Goal: Transaction & Acquisition: Subscribe to service/newsletter

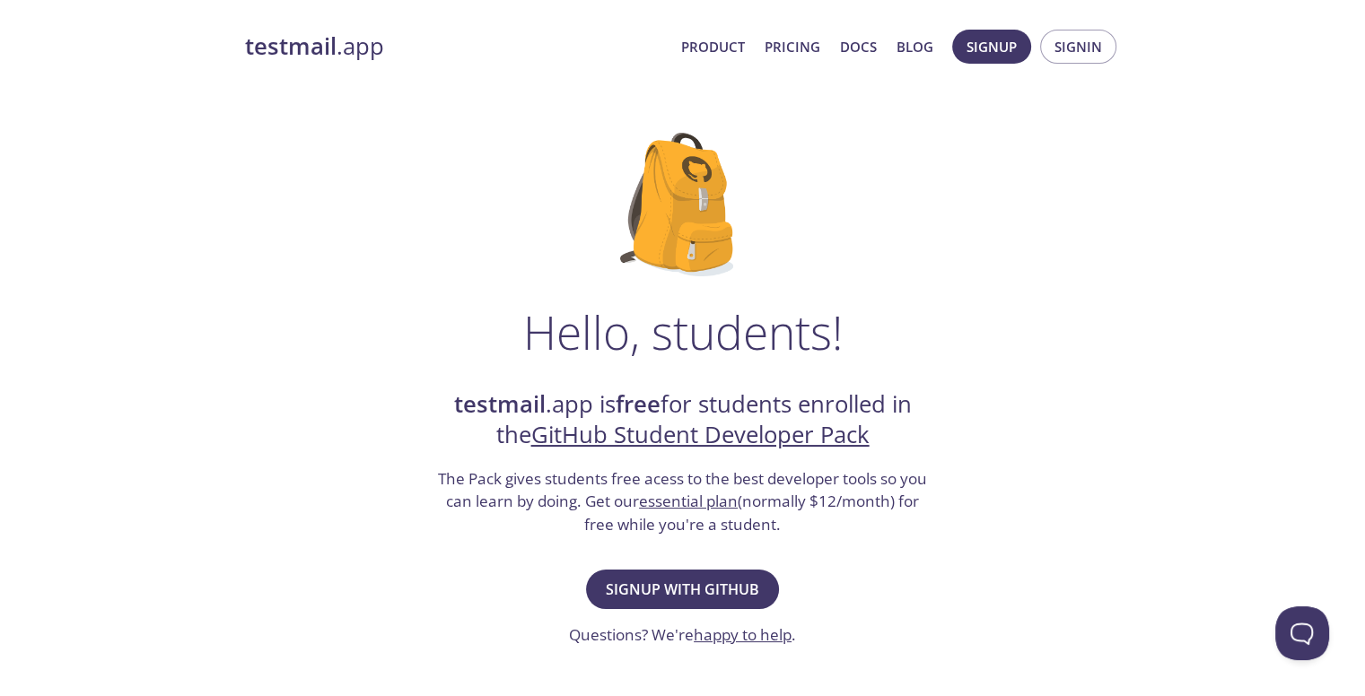
click at [363, 58] on link "testmail .app" at bounding box center [456, 46] width 422 height 31
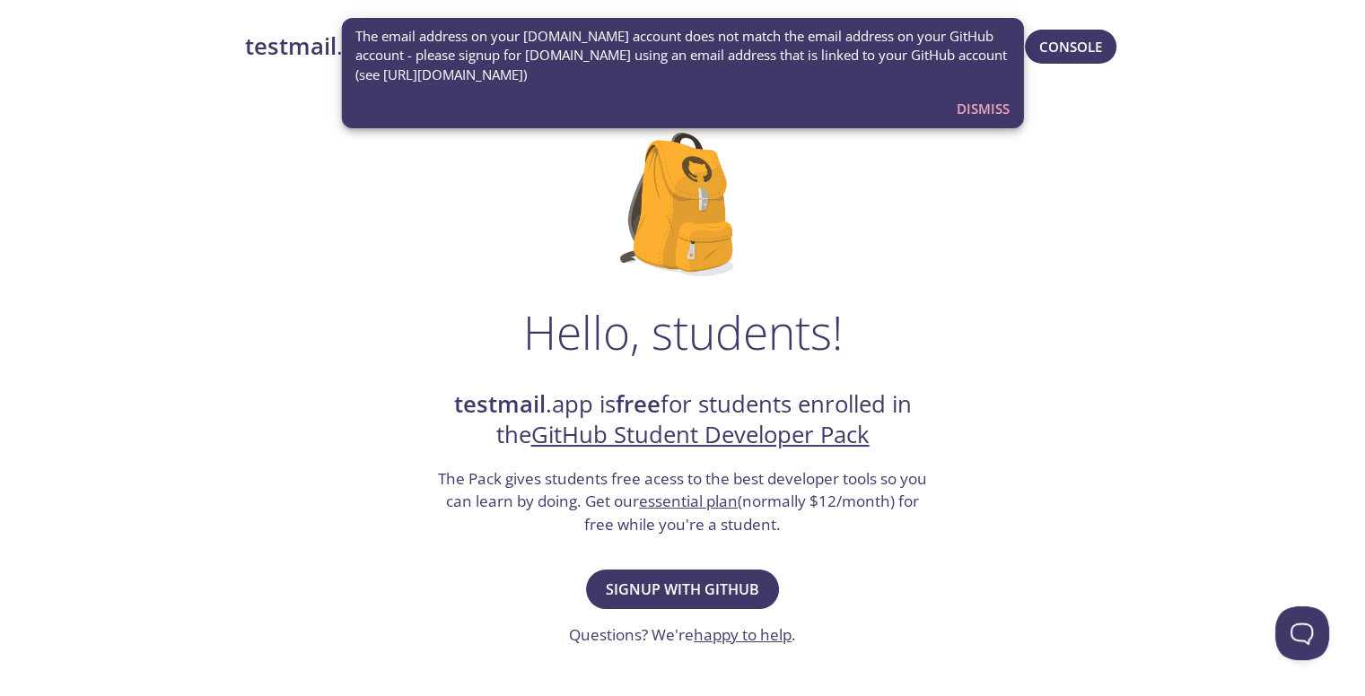
click at [912, 268] on div "Hello, students! testmail .app is free for students enrolled in the GitHub Stud…" at bounding box center [683, 652] width 876 height 1096
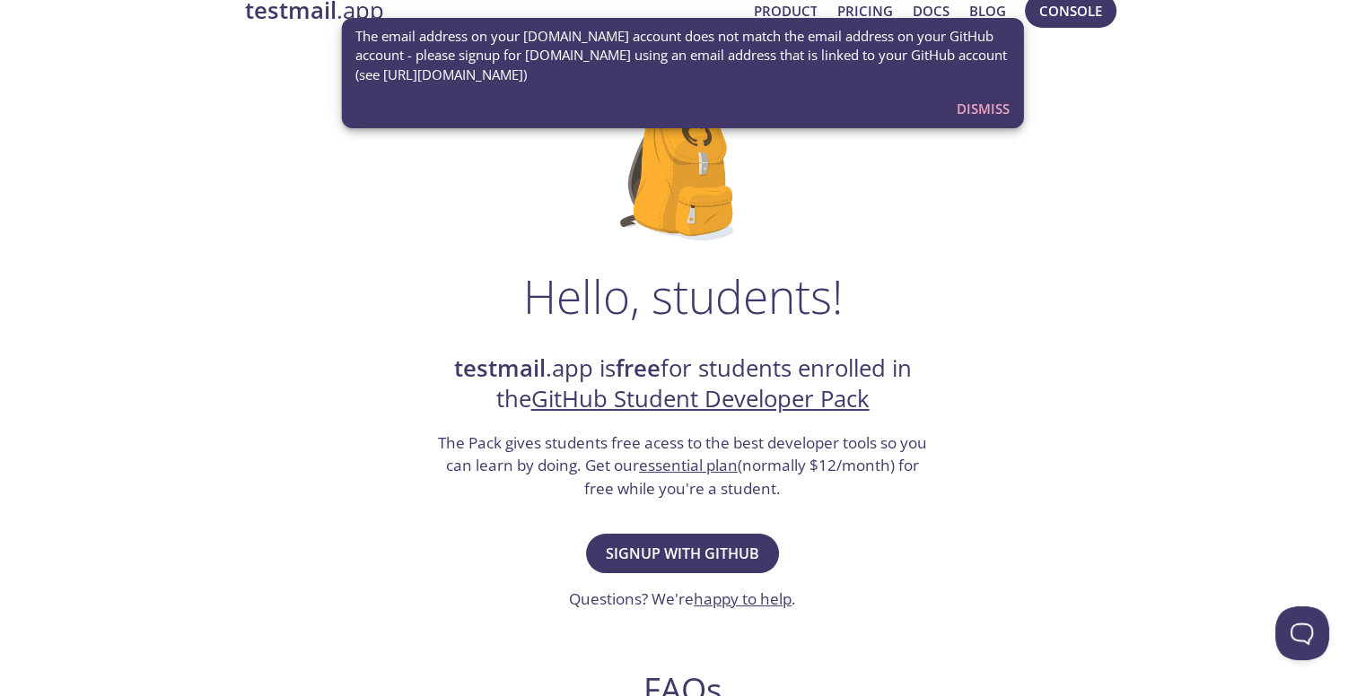
scroll to position [36, 0]
click at [976, 109] on span "Dismiss" at bounding box center [983, 108] width 53 height 23
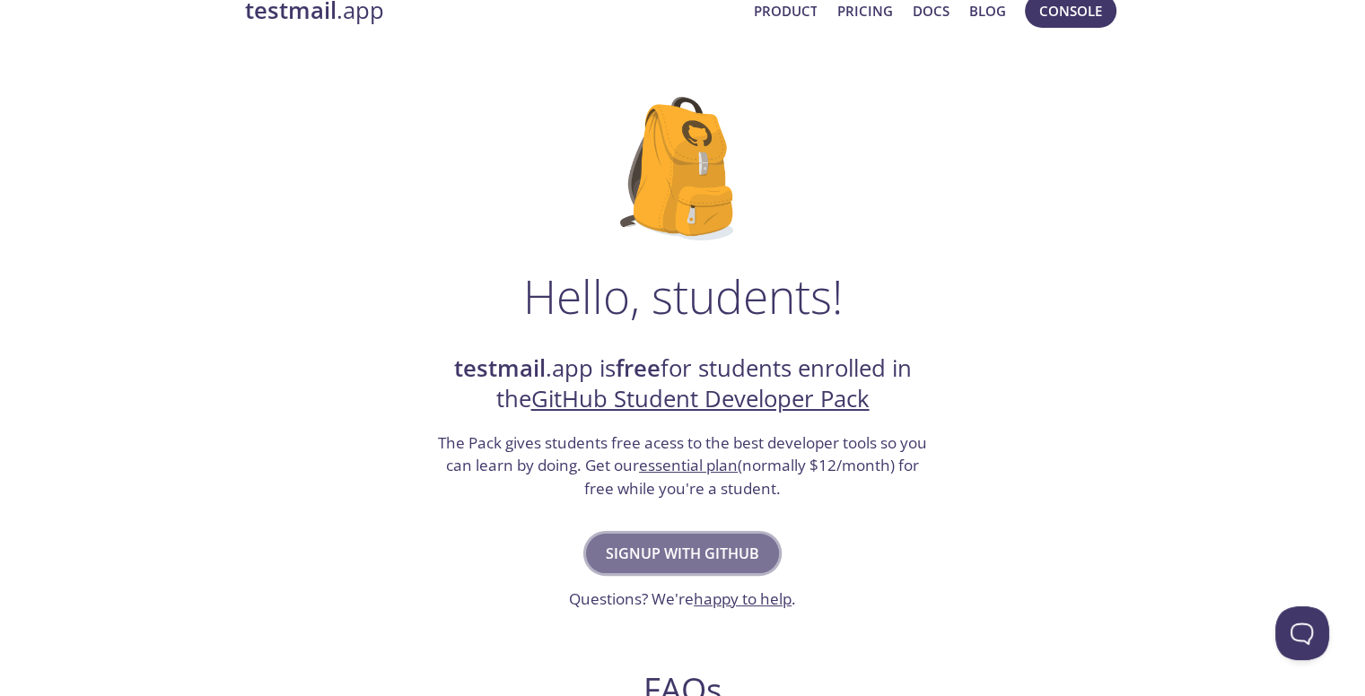
click at [734, 543] on span "Signup with GitHub" at bounding box center [682, 553] width 153 height 25
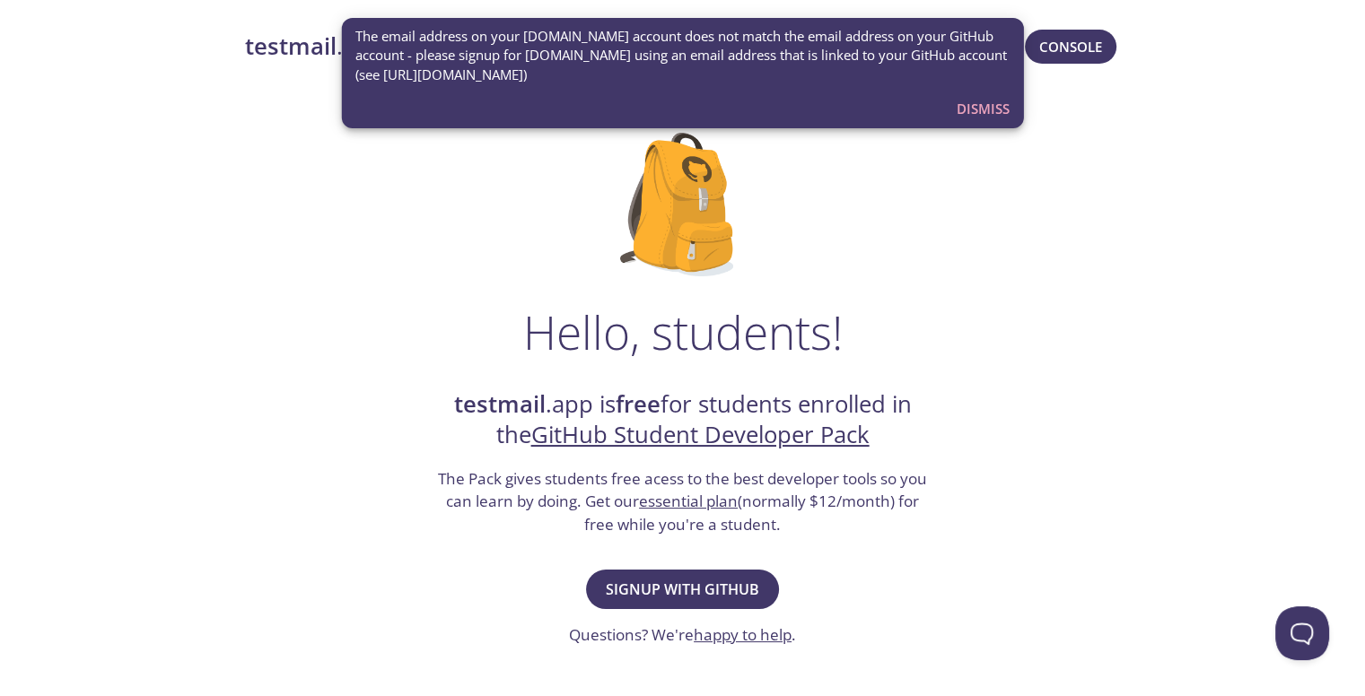
click at [675, 107] on div "The email address on your testmail.app account does not match the email address…" at bounding box center [682, 73] width 683 height 110
drag, startPoint x: 675, startPoint y: 107, endPoint x: 533, endPoint y: 80, distance: 144.3
click at [533, 80] on div "The email address on your testmail.app account does not match the email address…" at bounding box center [682, 73] width 683 height 110
click at [533, 80] on span "The email address on your testmail.app account does not match the email address…" at bounding box center [682, 55] width 654 height 57
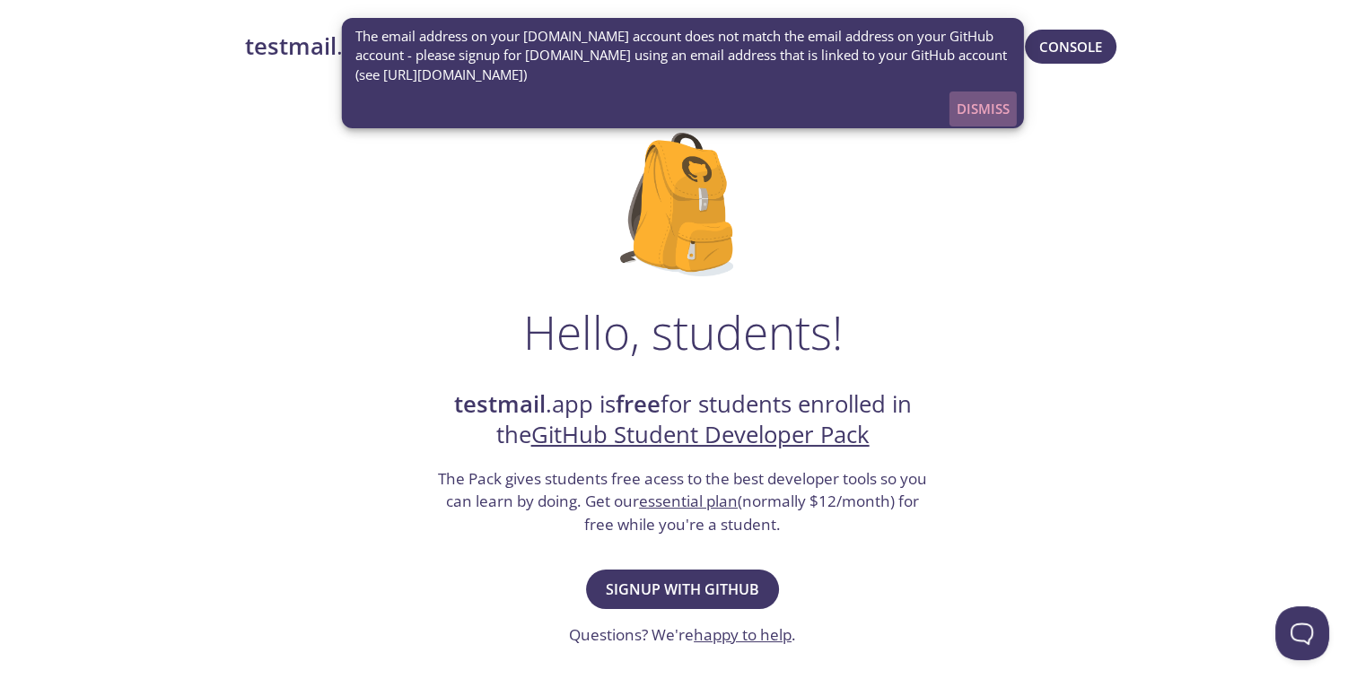
click at [969, 101] on span "Dismiss" at bounding box center [983, 108] width 53 height 23
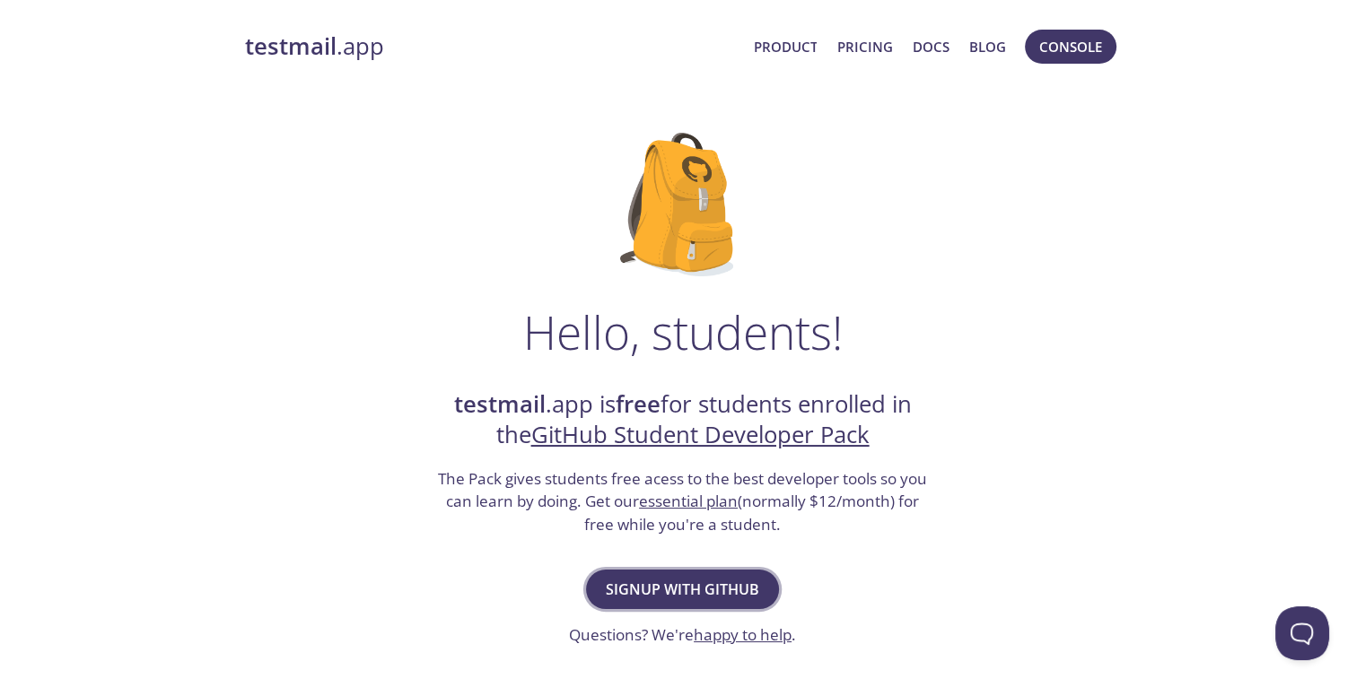
click at [673, 591] on span "Signup with GitHub" at bounding box center [682, 589] width 153 height 25
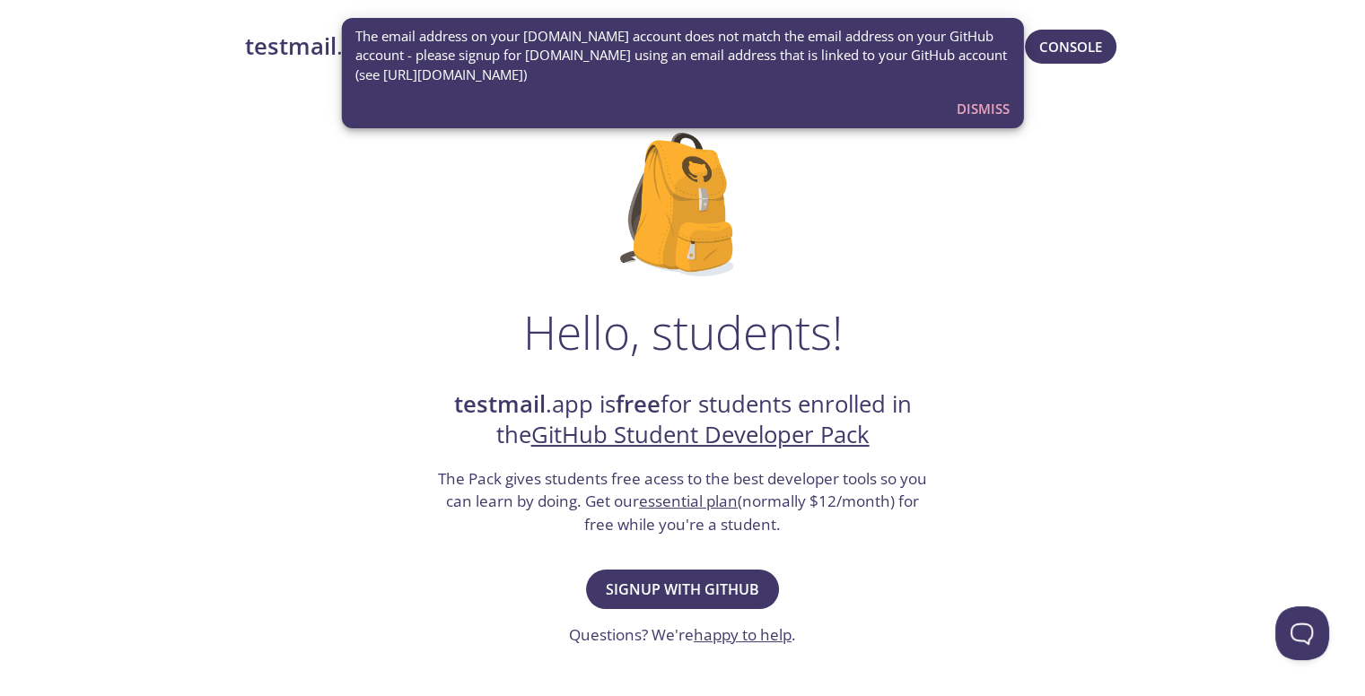
click at [725, 633] on link "happy to help" at bounding box center [743, 635] width 98 height 21
click at [861, 555] on div "Hello, students! testmail .app is free for students enrolled in the GitHub Stud…" at bounding box center [683, 652] width 876 height 1096
